Goal: Task Accomplishment & Management: Use online tool/utility

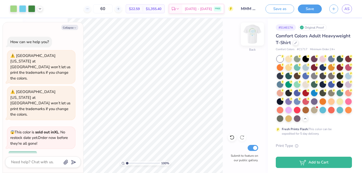
scroll to position [233, 0]
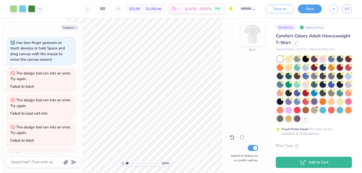
click at [254, 36] on img at bounding box center [252, 34] width 20 height 20
click at [297, 55] on div at bounding box center [297, 58] width 7 height 7
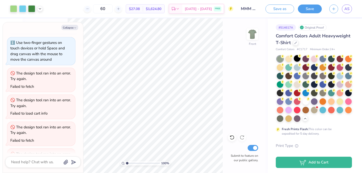
click at [298, 58] on div at bounding box center [297, 58] width 7 height 7
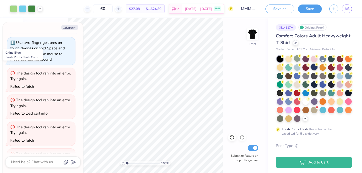
click at [317, 68] on div at bounding box center [314, 67] width 7 height 7
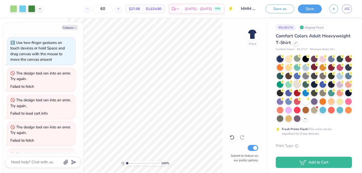
click at [300, 86] on div at bounding box center [297, 84] width 7 height 7
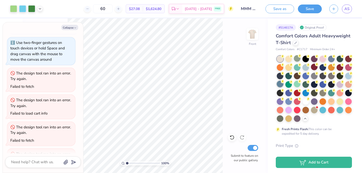
click at [283, 83] on div at bounding box center [280, 84] width 7 height 7
click at [309, 77] on div at bounding box center [305, 75] width 7 height 7
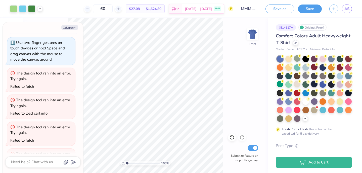
click at [317, 85] on div at bounding box center [314, 84] width 7 height 7
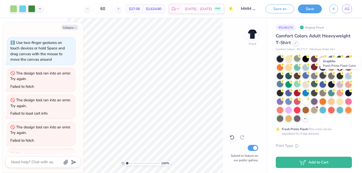
click at [326, 74] on div at bounding box center [322, 75] width 7 height 7
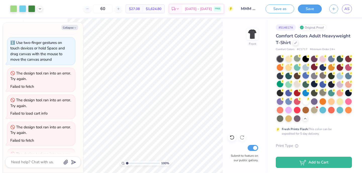
click at [319, 96] on div at bounding box center [322, 92] width 7 height 7
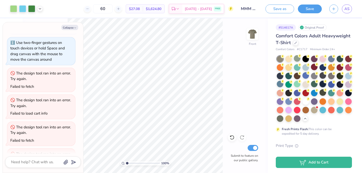
click at [319, 87] on div at bounding box center [322, 84] width 7 height 7
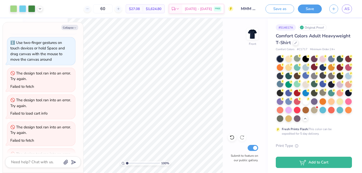
click at [284, 92] on div at bounding box center [314, 89] width 75 height 66
click at [328, 87] on div at bounding box center [331, 84] width 7 height 7
click at [328, 79] on div at bounding box center [331, 75] width 7 height 7
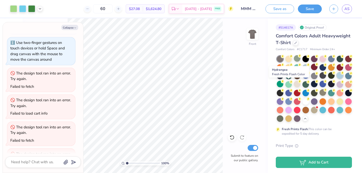
click at [337, 79] on div at bounding box center [340, 75] width 7 height 7
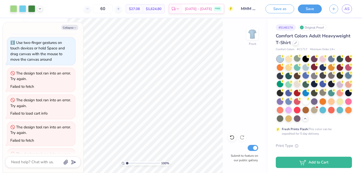
click at [345, 79] on div at bounding box center [348, 75] width 7 height 7
click at [283, 119] on div at bounding box center [280, 118] width 7 height 7
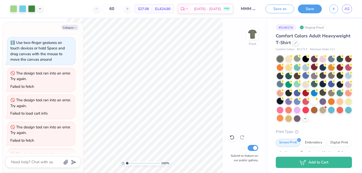
click at [283, 102] on div at bounding box center [280, 101] width 7 height 7
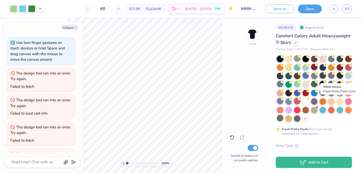
click at [300, 101] on div at bounding box center [297, 101] width 7 height 7
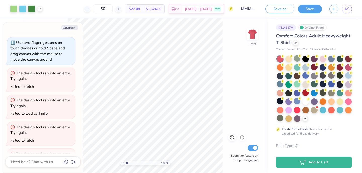
click at [309, 93] on div at bounding box center [305, 92] width 7 height 7
click at [345, 62] on div at bounding box center [348, 58] width 7 height 7
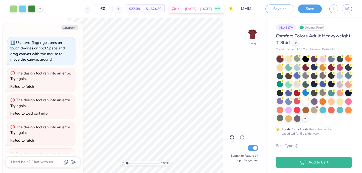
click at [300, 76] on div at bounding box center [297, 75] width 7 height 7
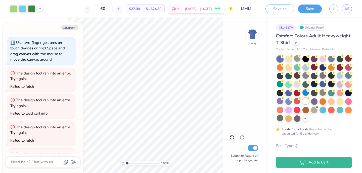
click at [302, 105] on div at bounding box center [305, 101] width 7 height 7
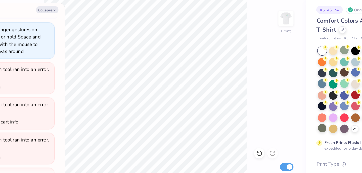
type textarea "x"
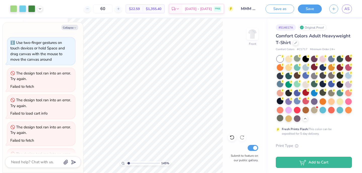
type input "1.45"
click at [128, 162] on input "range" at bounding box center [143, 163] width 34 height 5
click at [249, 33] on img at bounding box center [252, 34] width 20 height 20
type textarea "x"
